Goal: Book appointment/travel/reservation

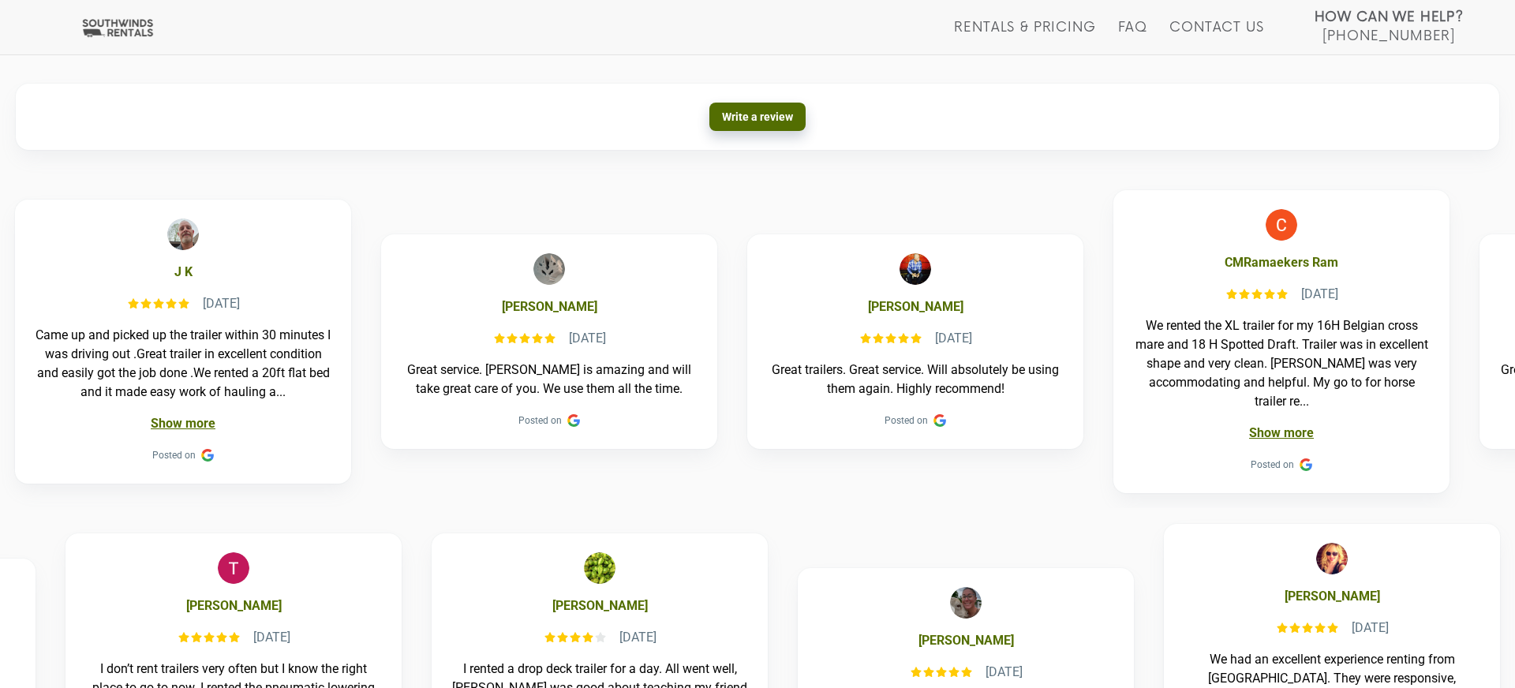
scroll to position [386, 0]
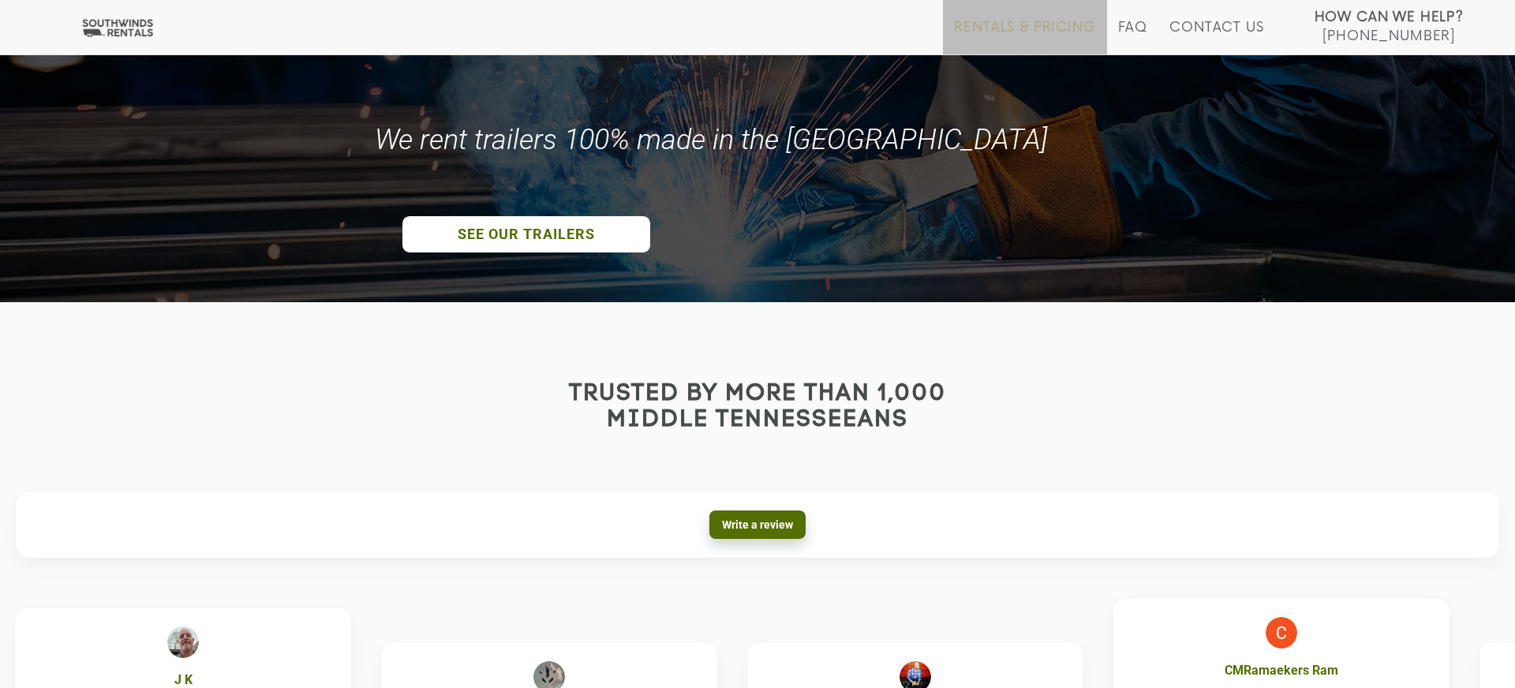
click at [1015, 23] on link "Rentals & Pricing" at bounding box center [1024, 37] width 141 height 35
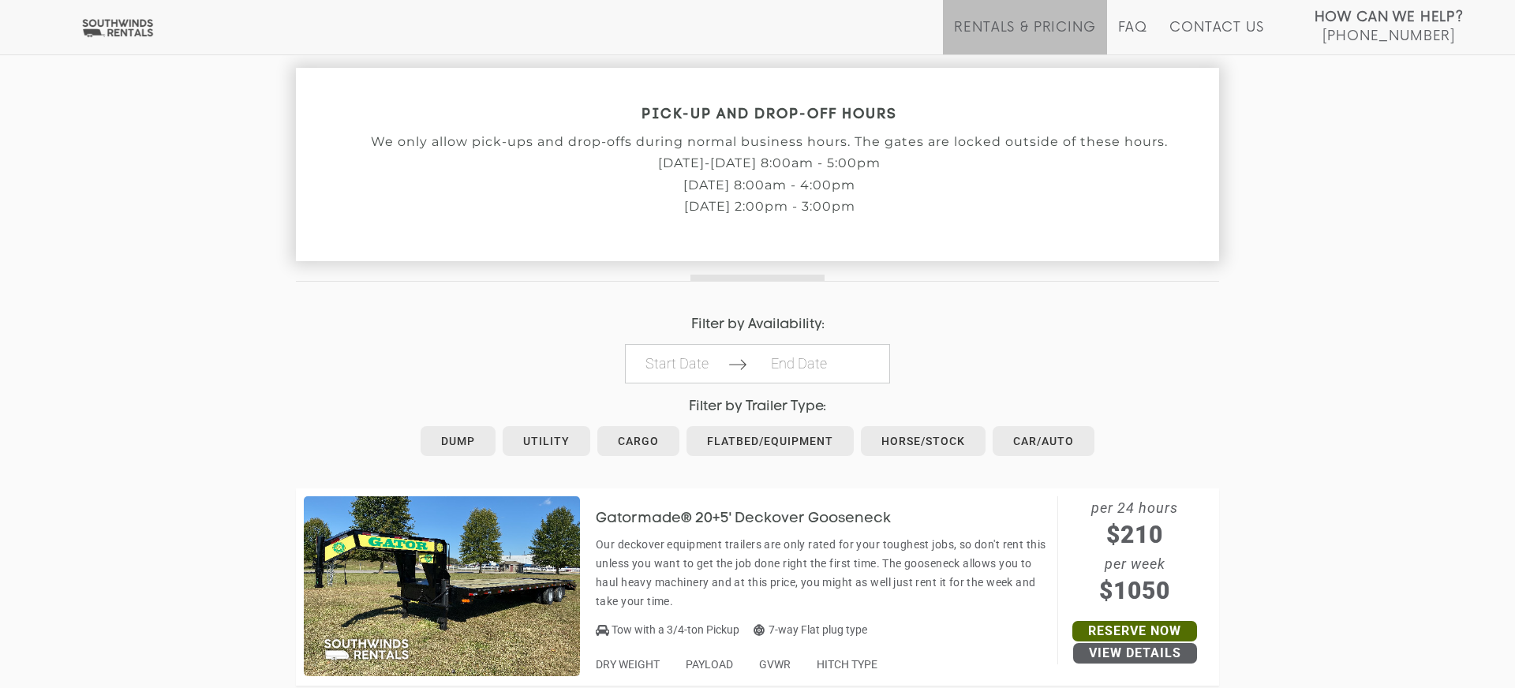
scroll to position [514, 0]
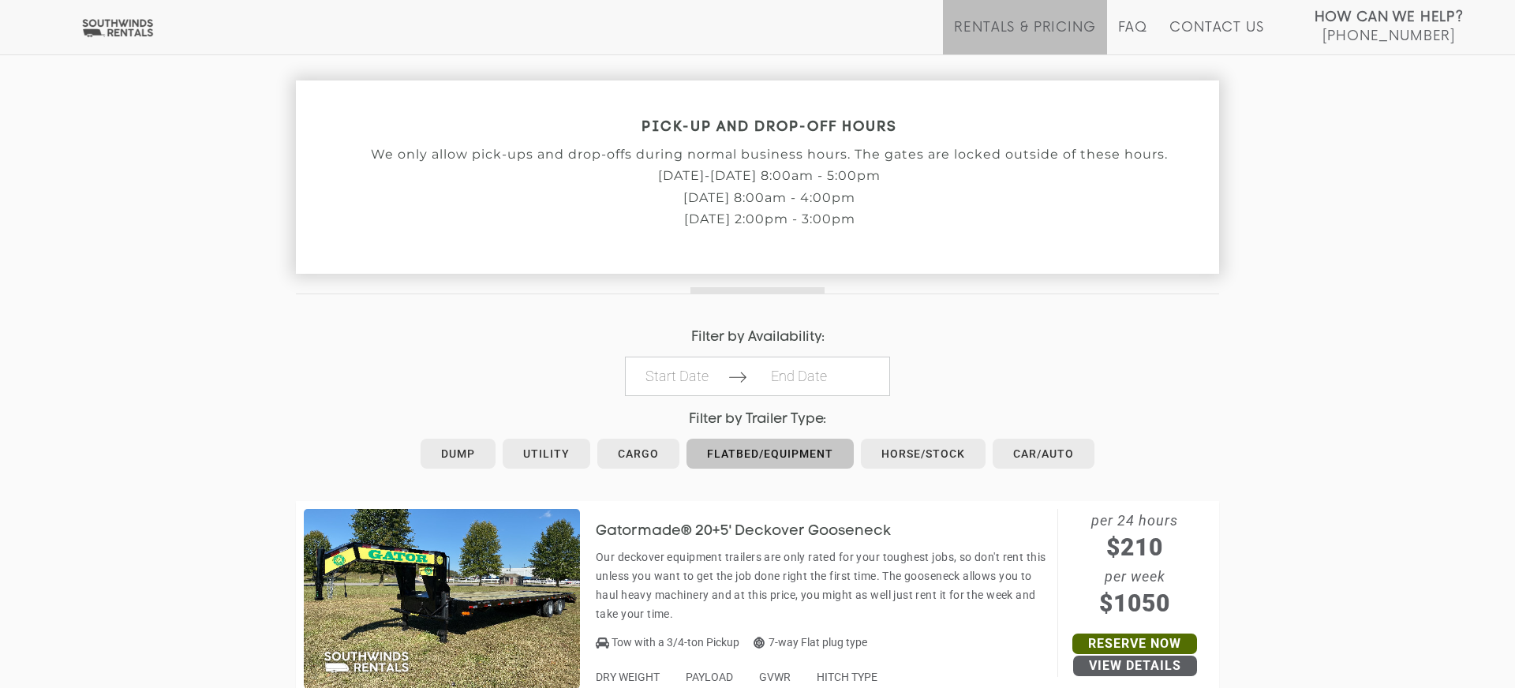
click at [720, 443] on link "Flatbed/Equipment" at bounding box center [769, 454] width 167 height 30
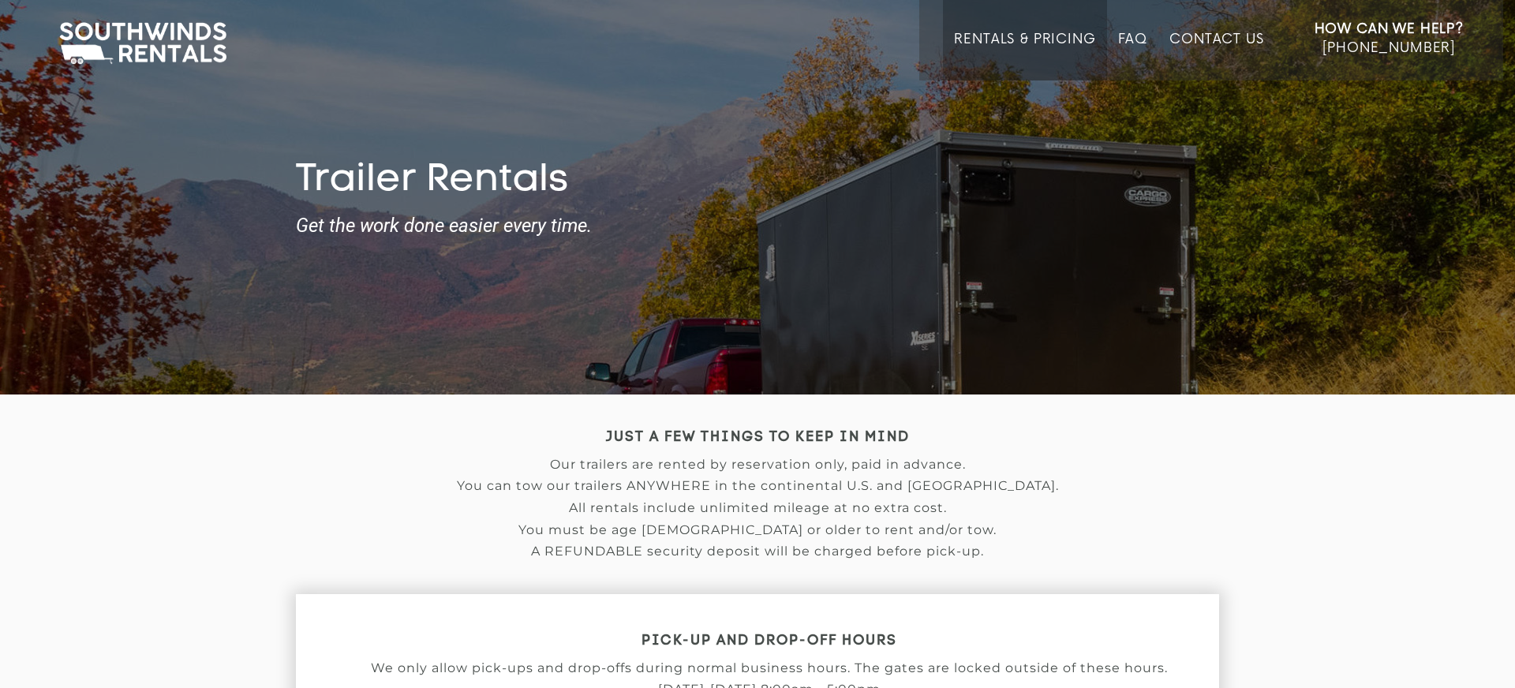
click at [1012, 36] on link "Rentals & Pricing" at bounding box center [1024, 56] width 141 height 49
